Goal: Find contact information: Find contact information

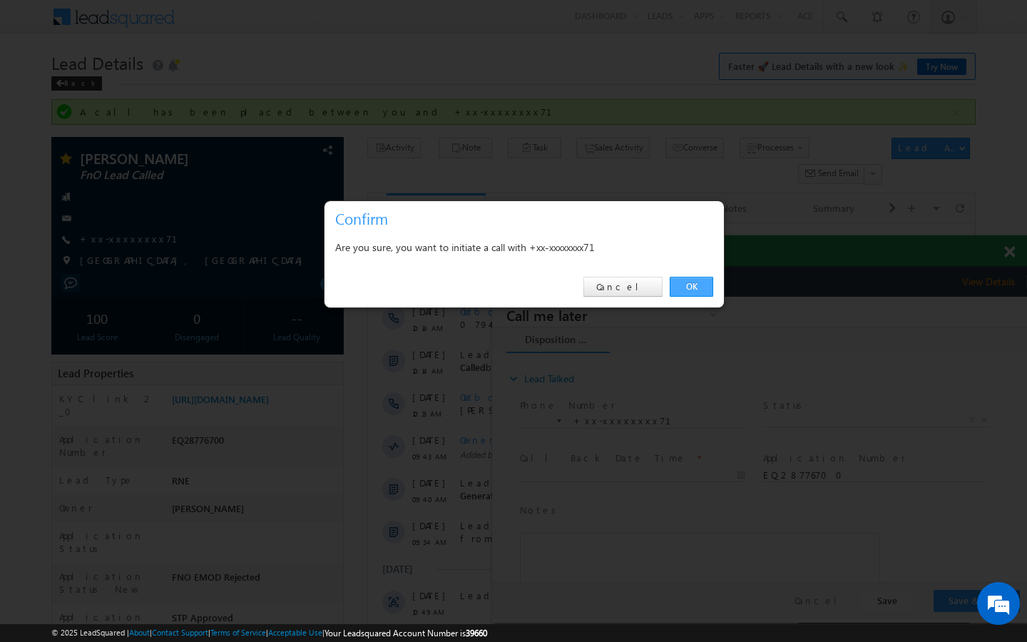
click at [689, 281] on link "OK" at bounding box center [690, 287] width 43 height 20
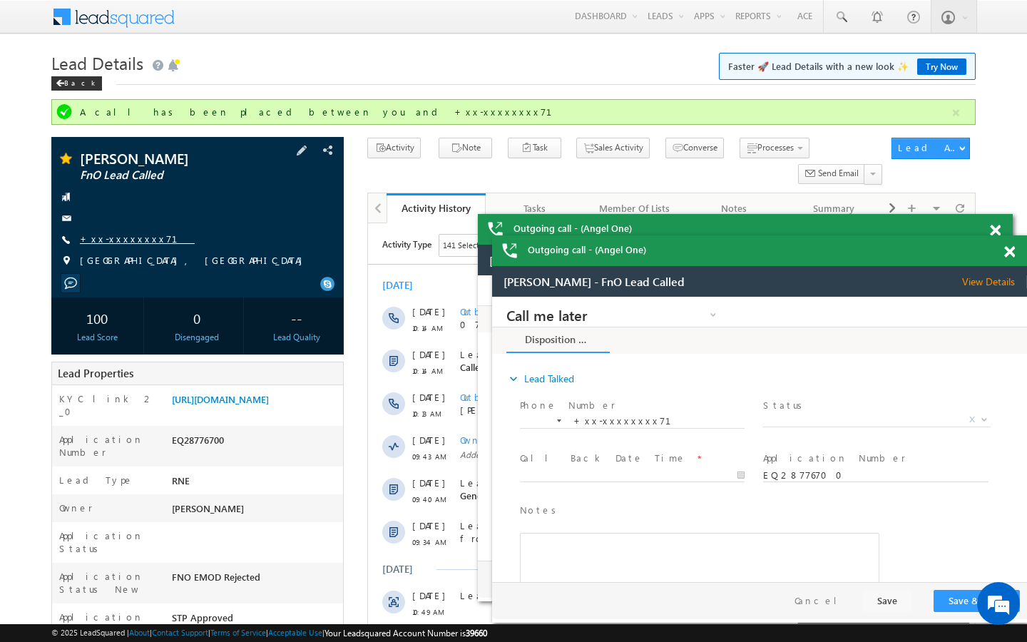
click at [124, 237] on link "+xx-xxxxxxxx71" at bounding box center [137, 238] width 115 height 12
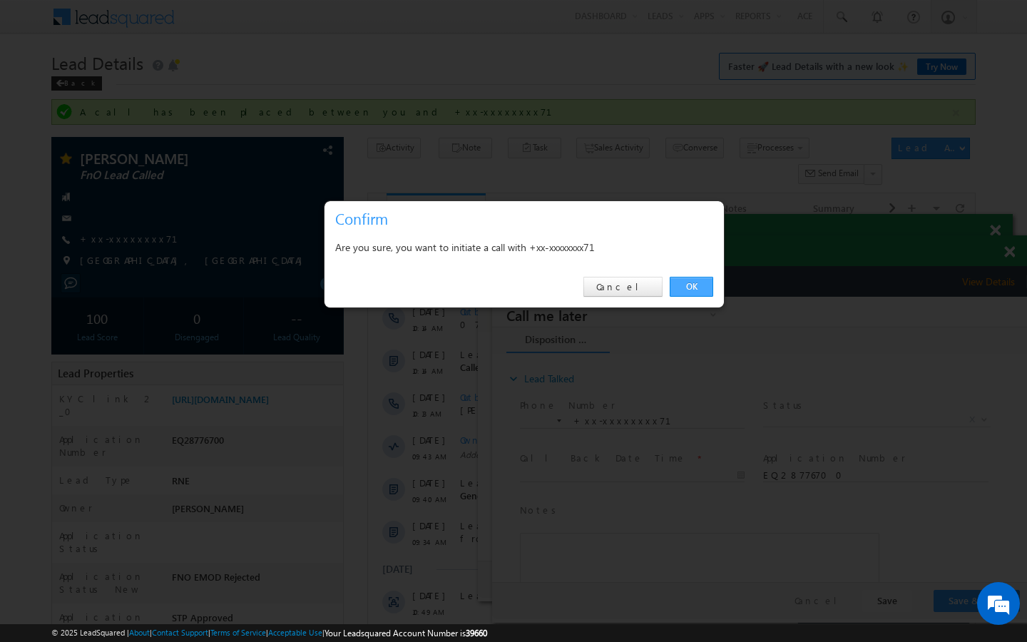
click at [697, 296] on link "OK" at bounding box center [690, 287] width 43 height 20
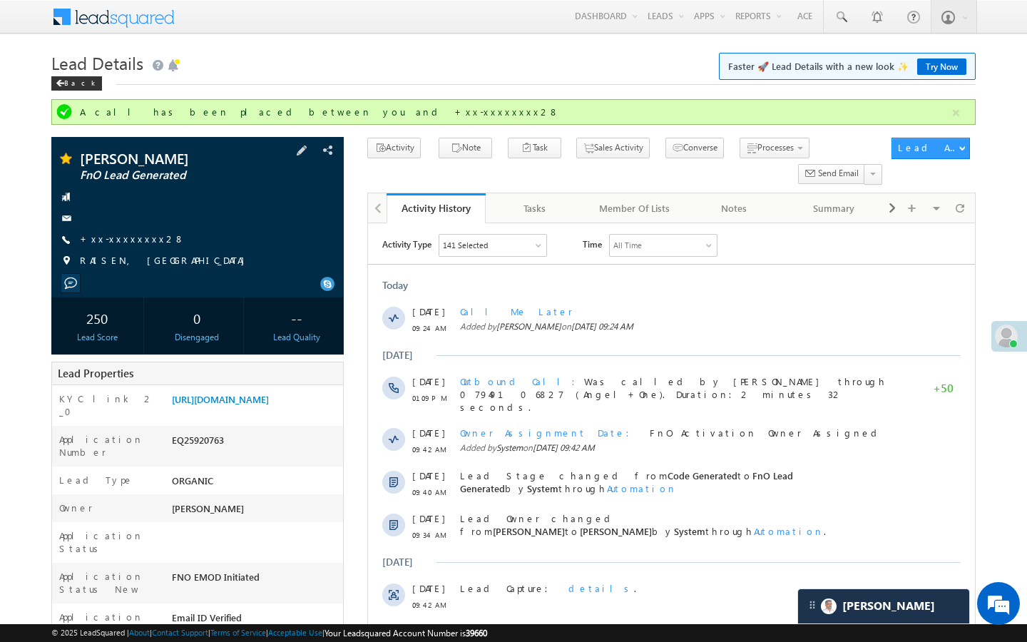
click at [120, 230] on div "ANKIT KUMAR KAHAR FnO Lead Generated +xx-xxxxxxxx28" at bounding box center [197, 213] width 278 height 124
click at [123, 237] on link "+xx-xxxxxxxx28" at bounding box center [132, 238] width 105 height 12
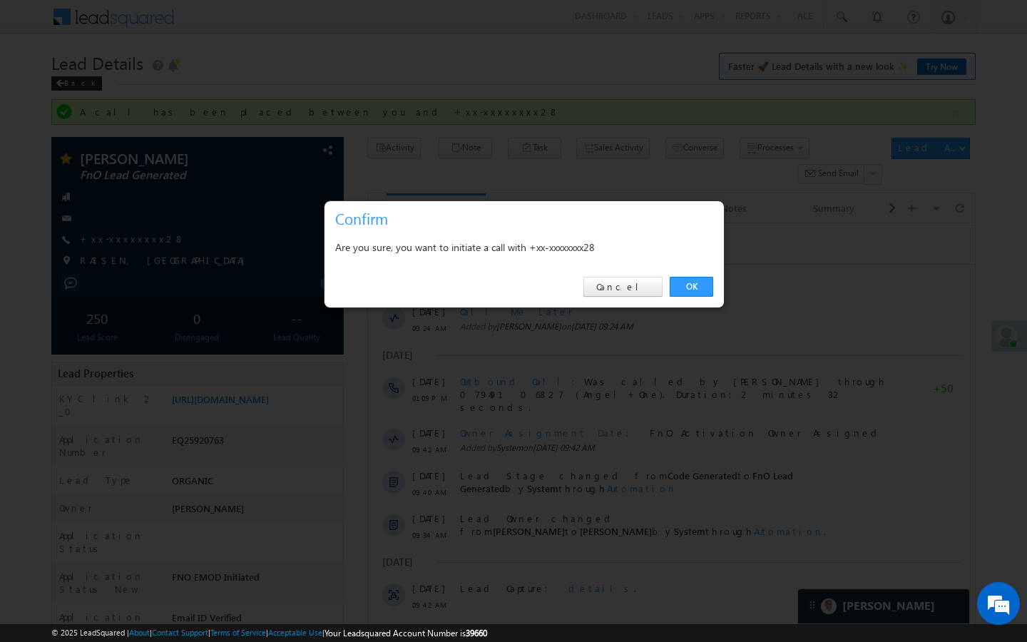
click at [692, 299] on div "OK Cancel" at bounding box center [523, 287] width 399 height 41
click at [694, 296] on link "OK" at bounding box center [690, 287] width 43 height 20
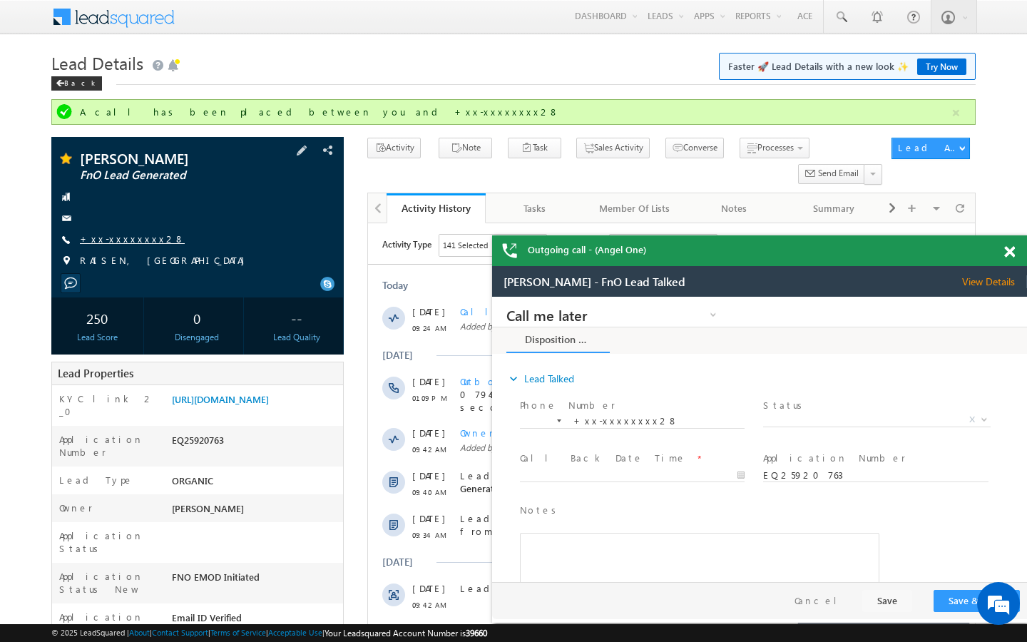
click at [135, 240] on link "+xx-xxxxxxxx28" at bounding box center [132, 238] width 105 height 12
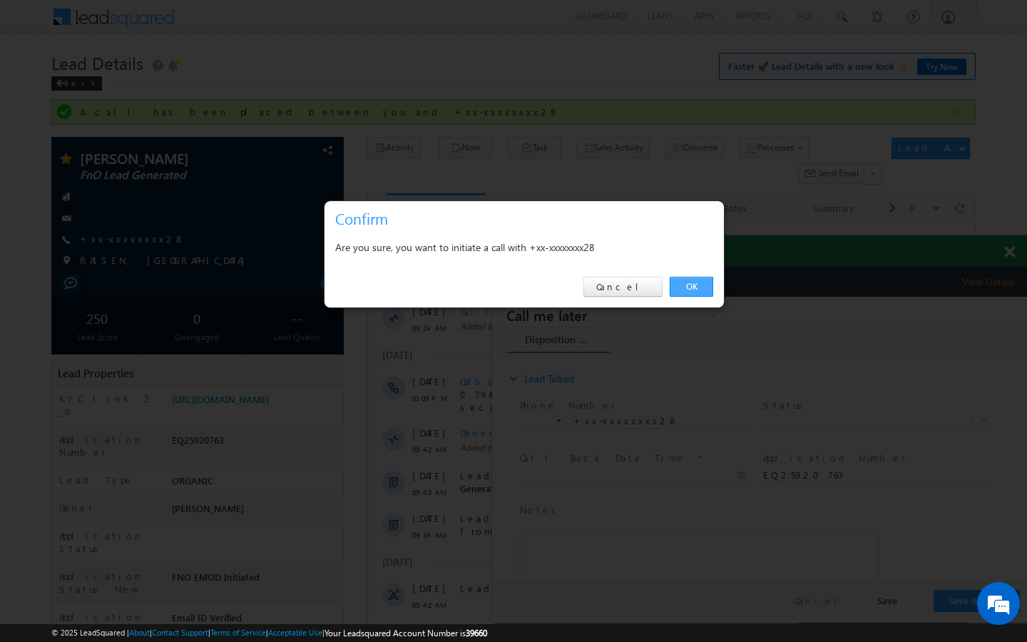
click at [706, 287] on link "OK" at bounding box center [690, 287] width 43 height 20
click at [687, 285] on link "OK" at bounding box center [690, 287] width 43 height 20
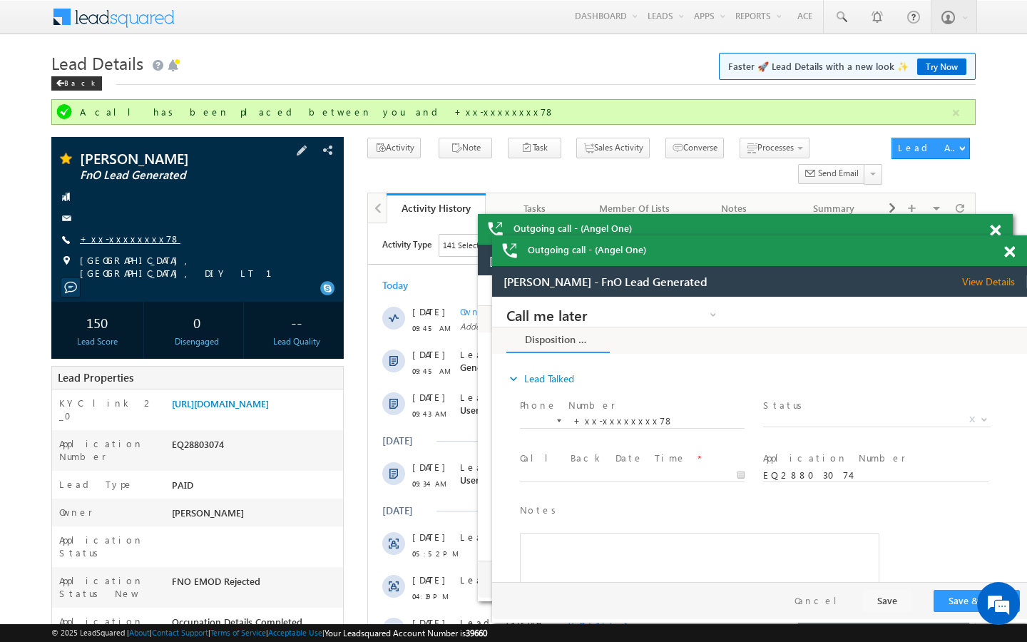
click at [126, 241] on link "+xx-xxxxxxxx78" at bounding box center [130, 238] width 101 height 12
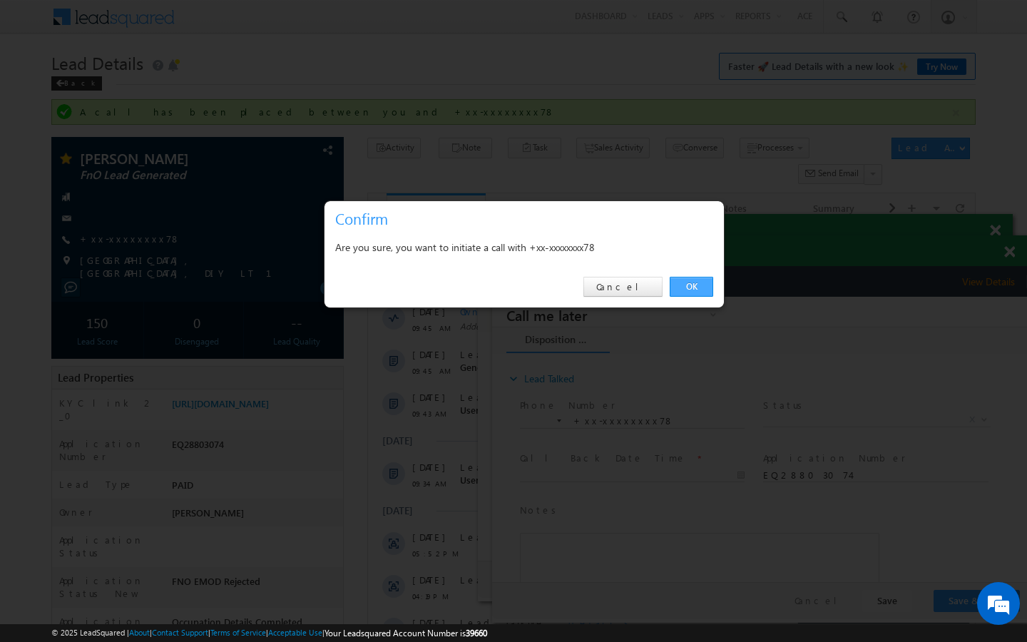
click at [702, 282] on link "OK" at bounding box center [690, 287] width 43 height 20
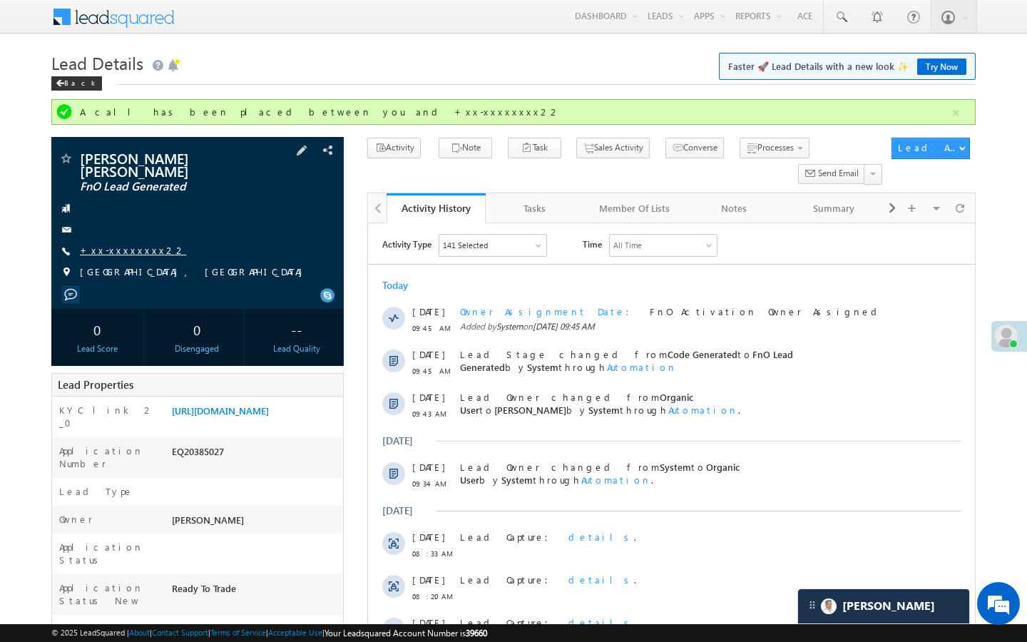
click at [130, 244] on link "+xx-xxxxxxxx22" at bounding box center [133, 250] width 106 height 12
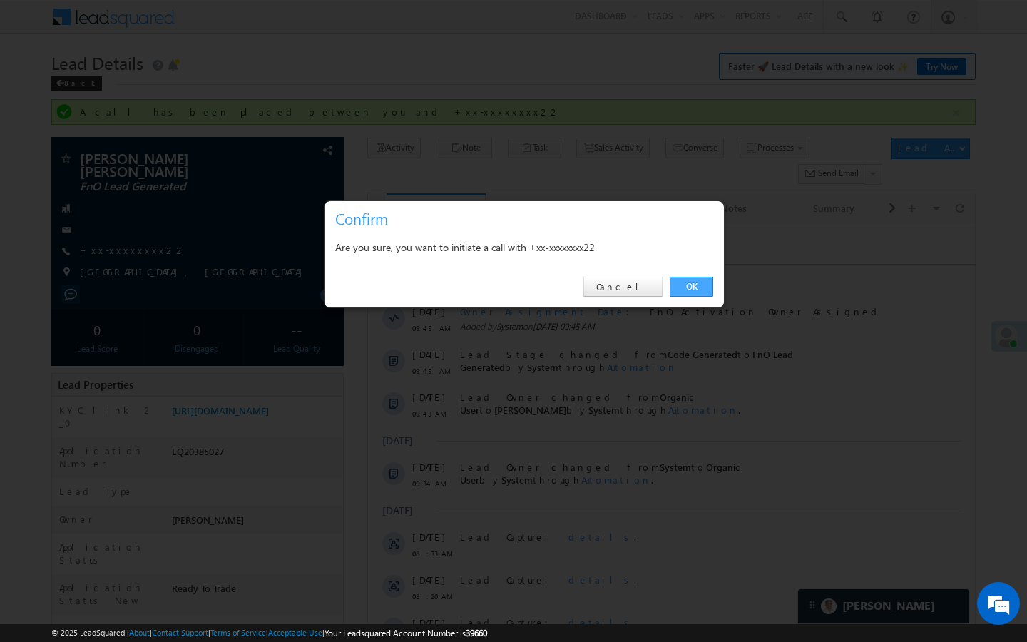
click at [683, 288] on link "OK" at bounding box center [690, 287] width 43 height 20
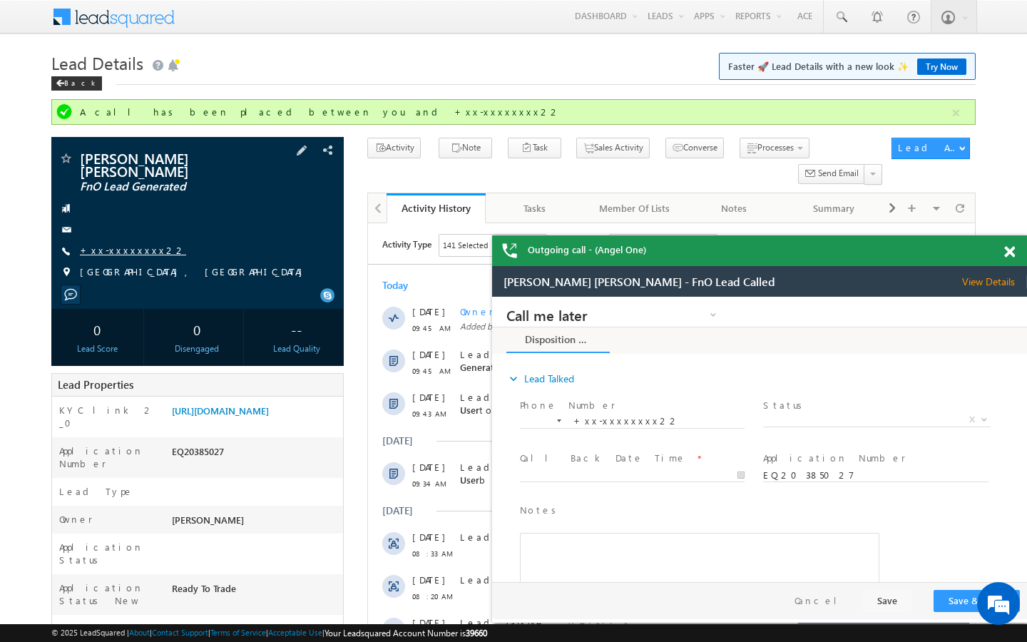
click at [139, 244] on link "+xx-xxxxxxxx22" at bounding box center [133, 250] width 106 height 12
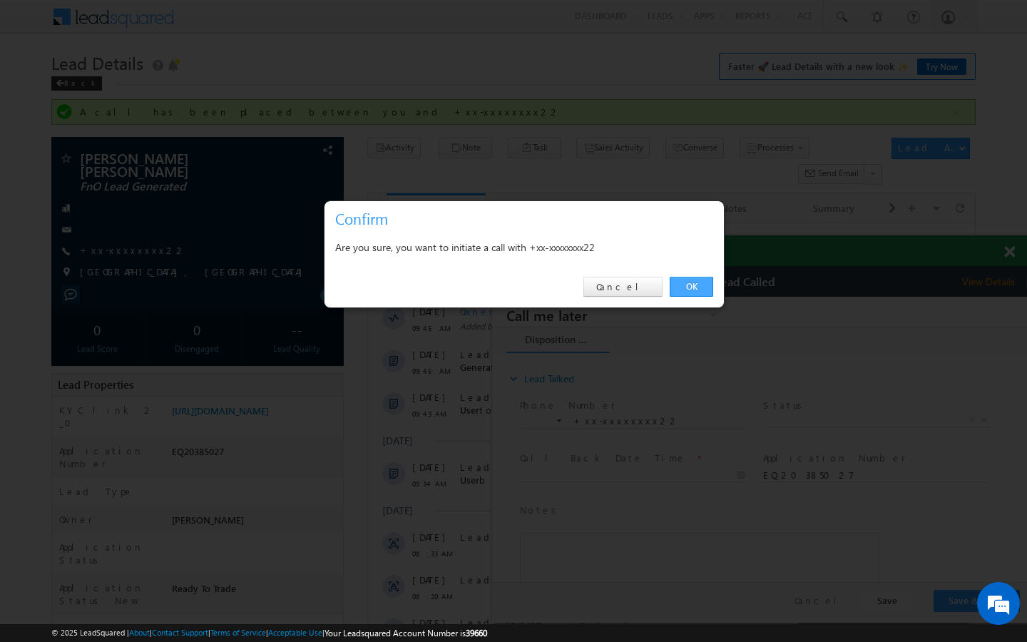
click at [691, 284] on link "OK" at bounding box center [690, 287] width 43 height 20
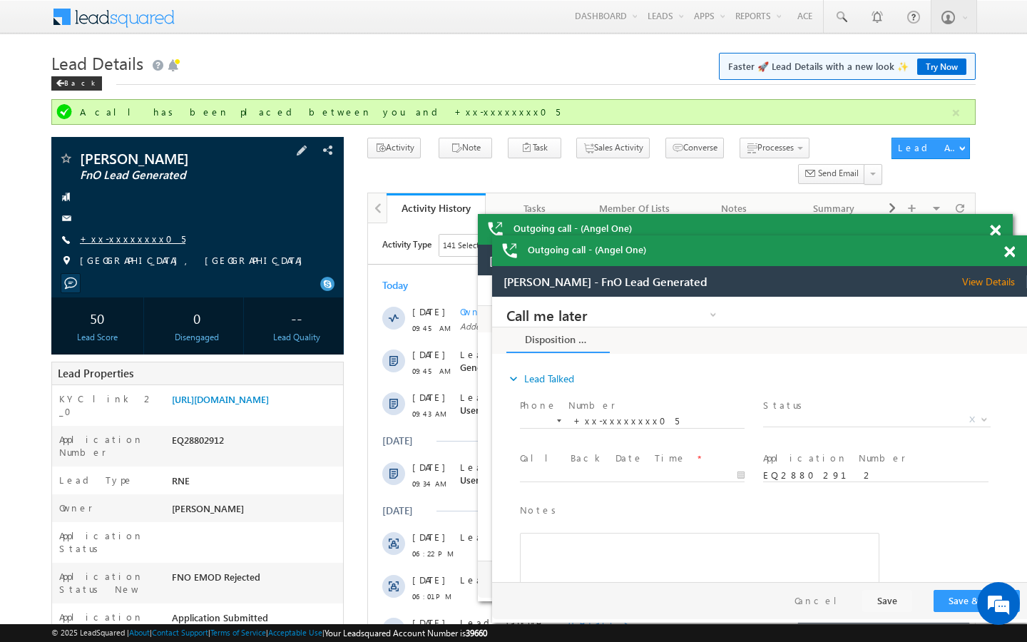
click at [128, 243] on link "+xx-xxxxxxxx05" at bounding box center [133, 238] width 106 height 12
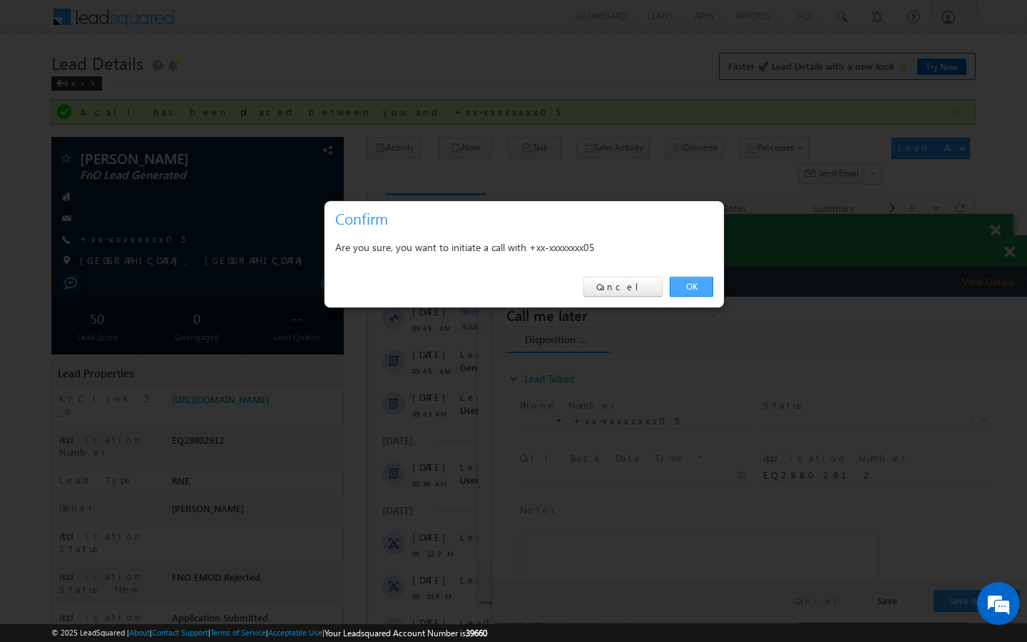
click at [694, 292] on link "OK" at bounding box center [690, 287] width 43 height 20
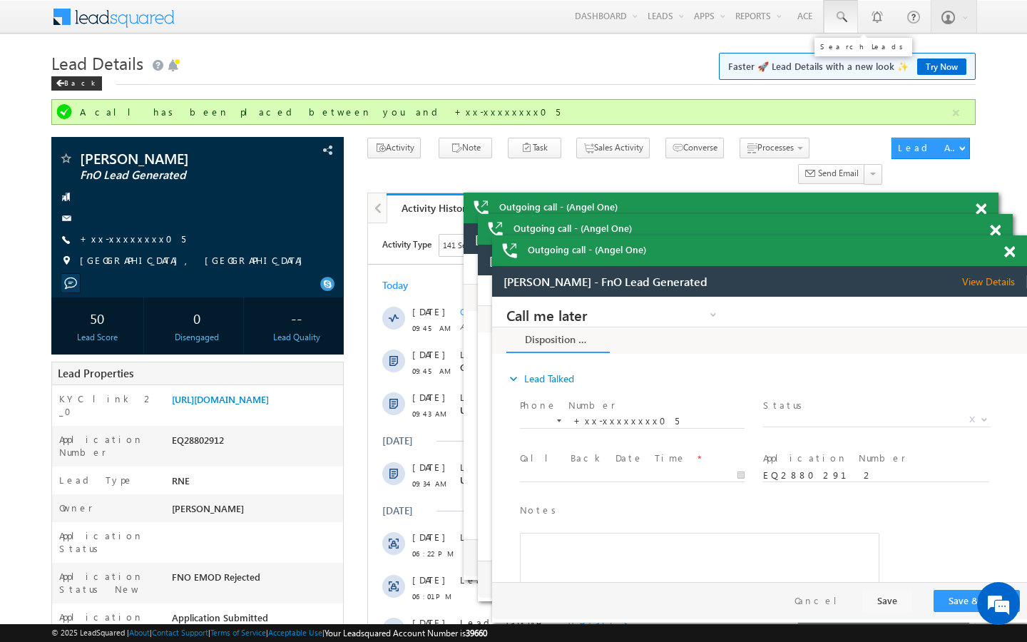
click at [837, 18] on span at bounding box center [840, 17] width 14 height 14
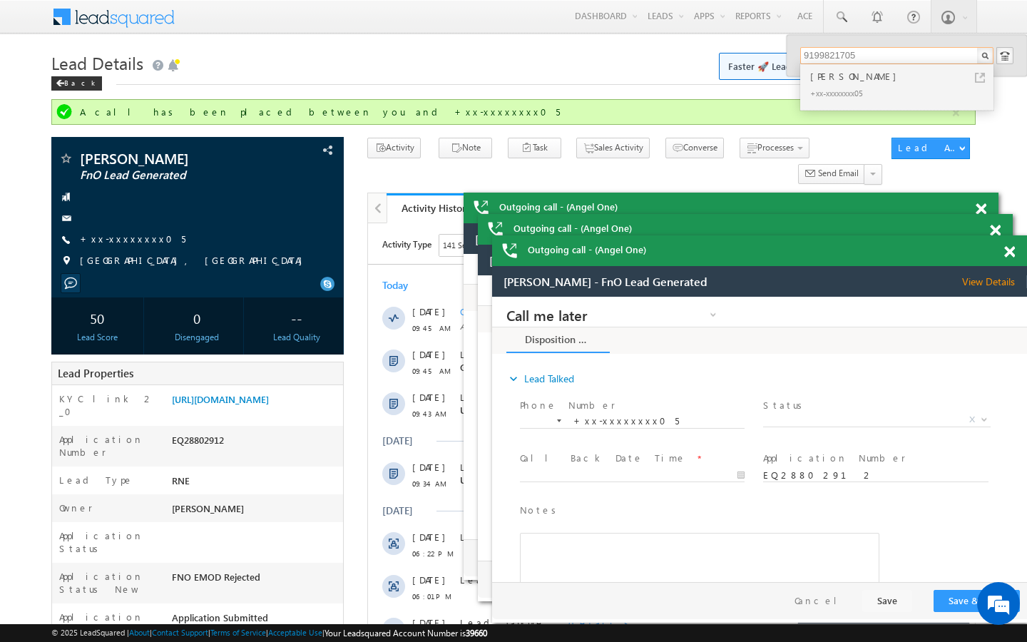
type input "9199821705"
click at [71, 159] on span at bounding box center [65, 160] width 14 height 14
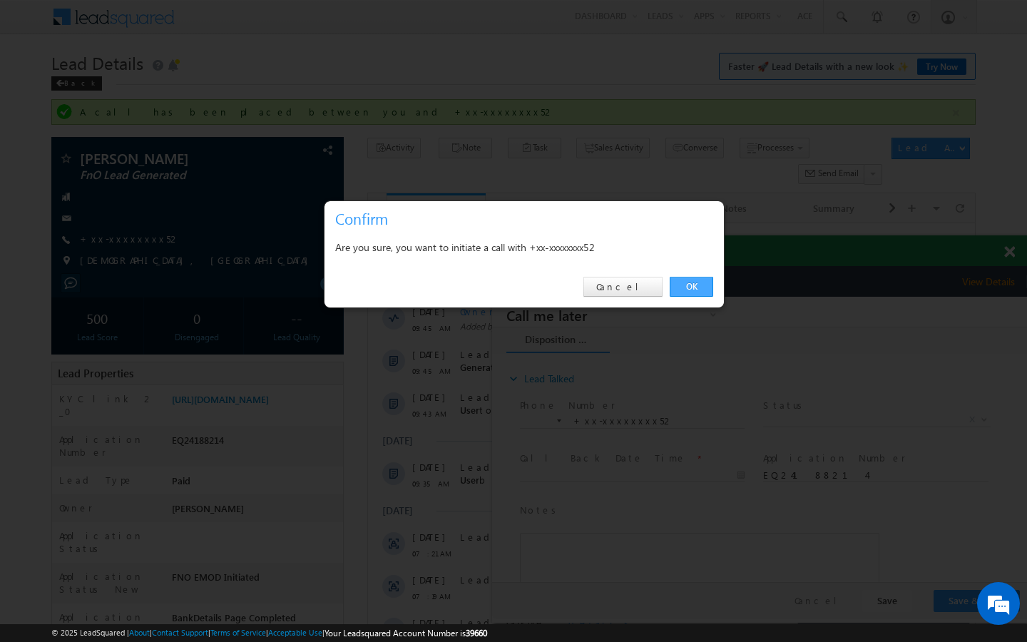
click at [677, 284] on link "OK" at bounding box center [690, 287] width 43 height 20
click at [697, 292] on link "OK" at bounding box center [690, 287] width 43 height 20
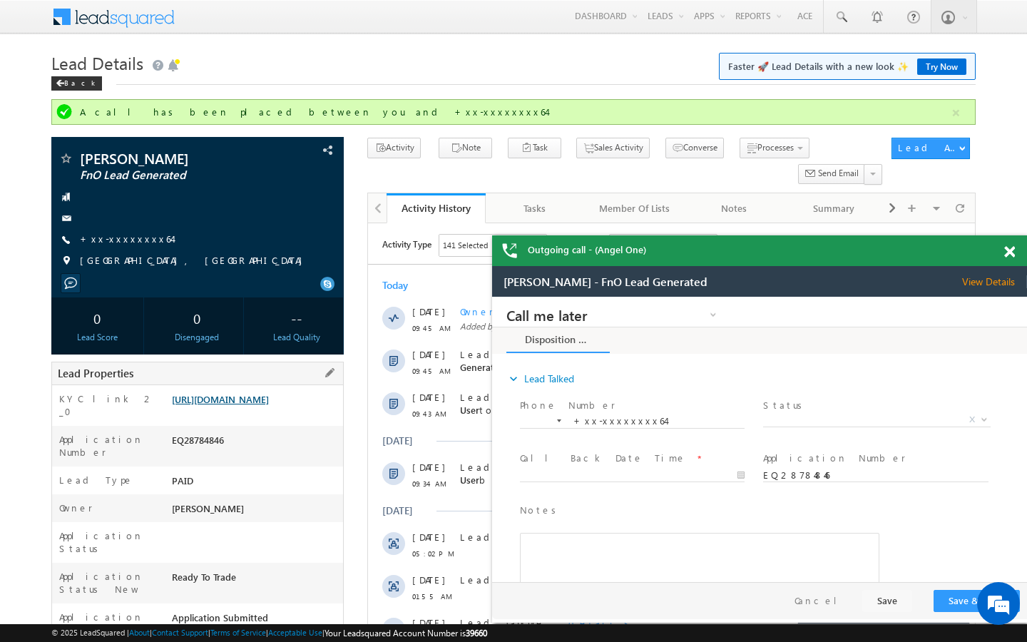
click at [269, 405] on link "[URL][DOMAIN_NAME]" at bounding box center [220, 399] width 97 height 12
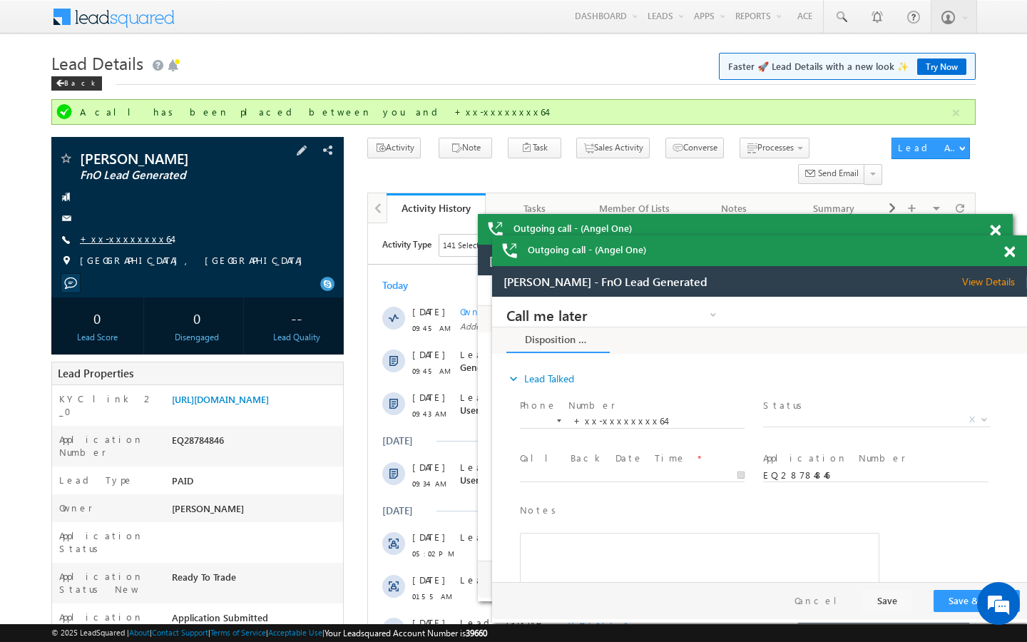
click at [133, 241] on link "+xx-xxxxxxxx64" at bounding box center [126, 238] width 92 height 12
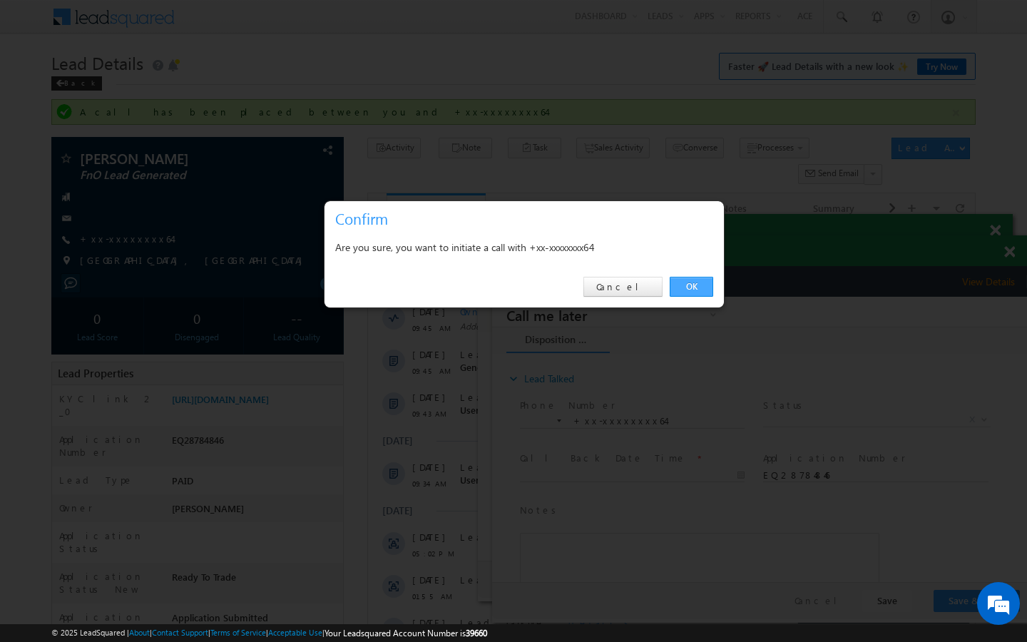
click at [692, 277] on link "OK" at bounding box center [690, 287] width 43 height 20
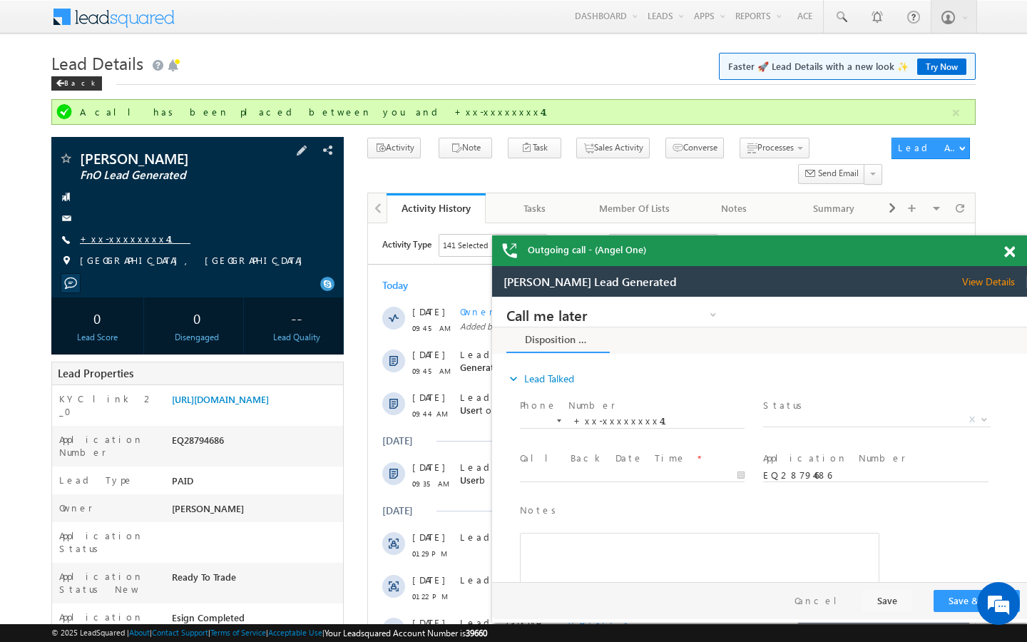
click at [114, 238] on link "+xx-xxxxxxxx41" at bounding box center [135, 238] width 111 height 12
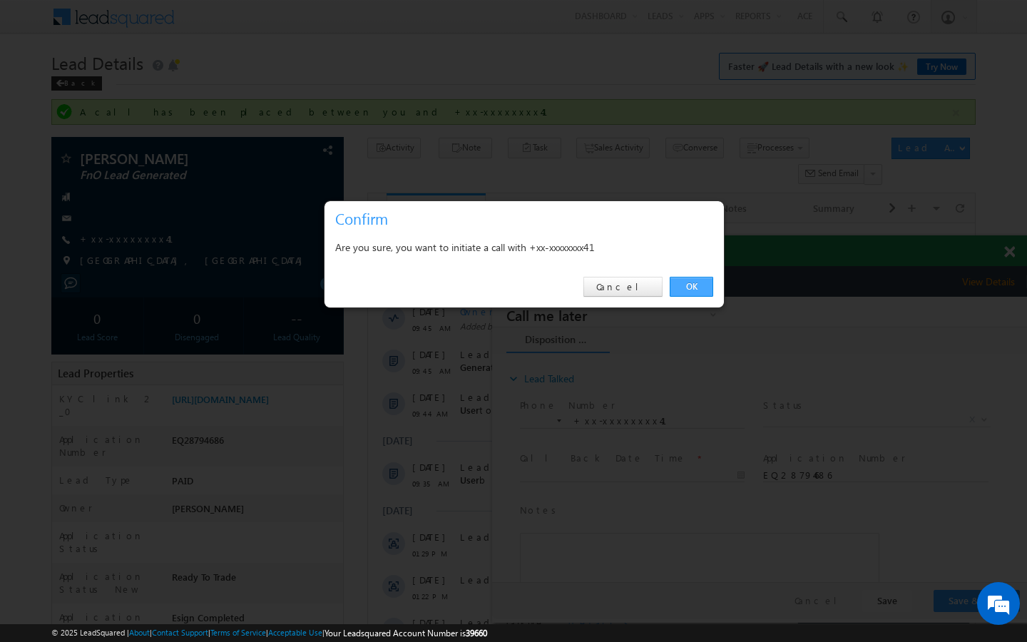
click at [700, 291] on link "OK" at bounding box center [690, 287] width 43 height 20
